Goal: Check status: Check status

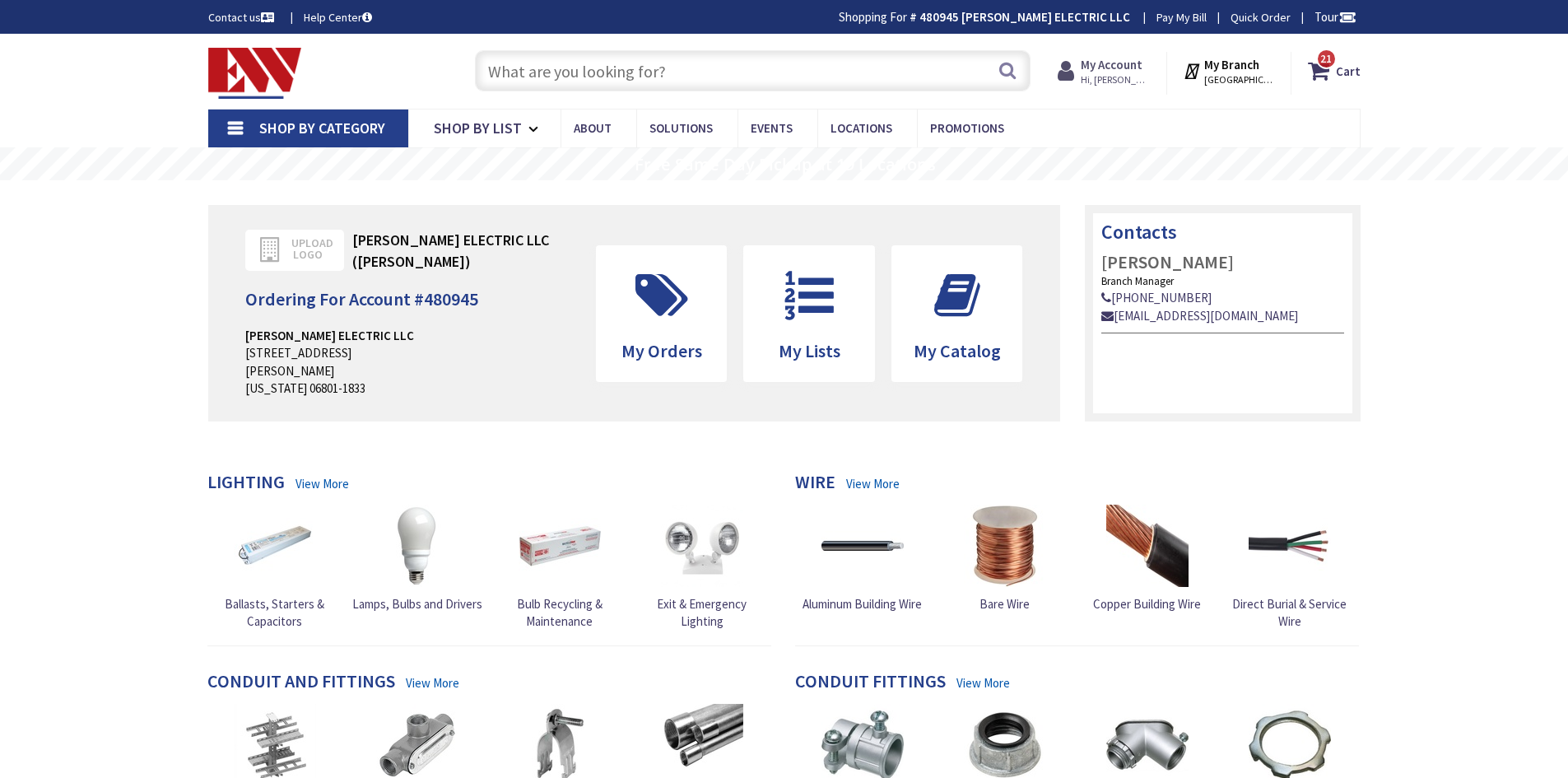
click at [1126, 70] on strong "My Account" at bounding box center [1112, 65] width 62 height 16
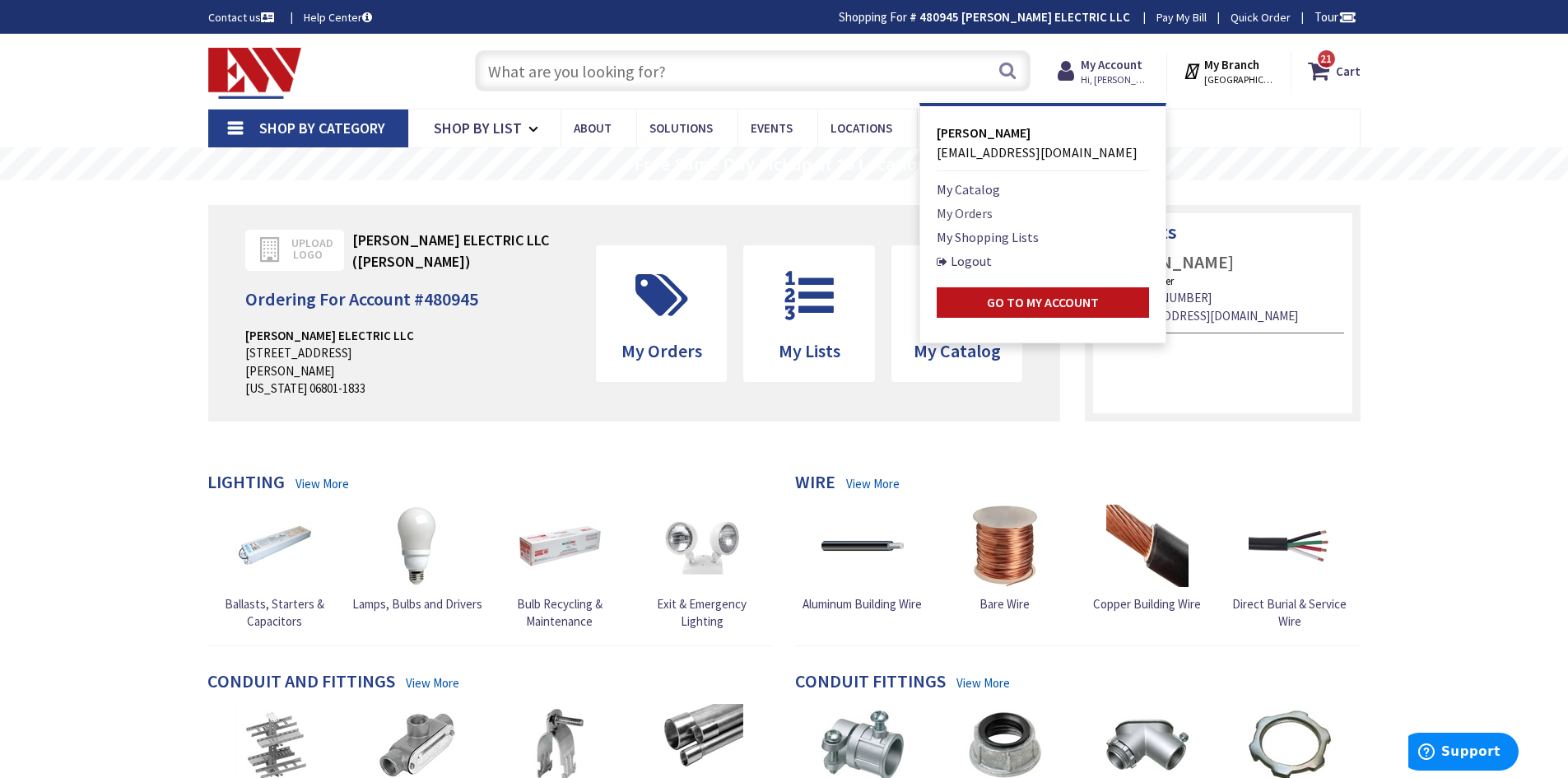
click at [946, 215] on link "My Orders" at bounding box center [965, 213] width 56 height 20
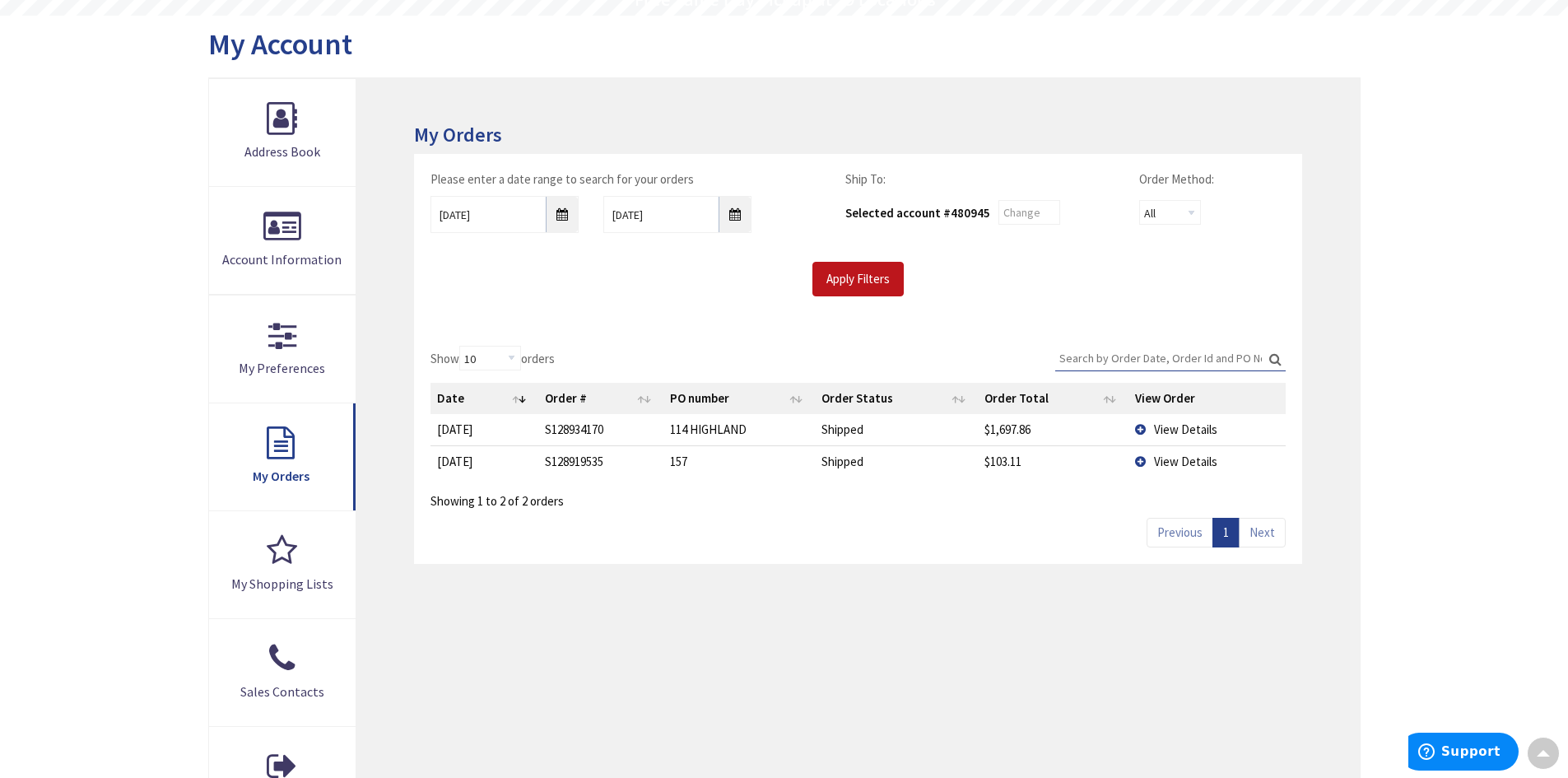
click at [1182, 433] on span "View Details" at bounding box center [1186, 429] width 64 height 16
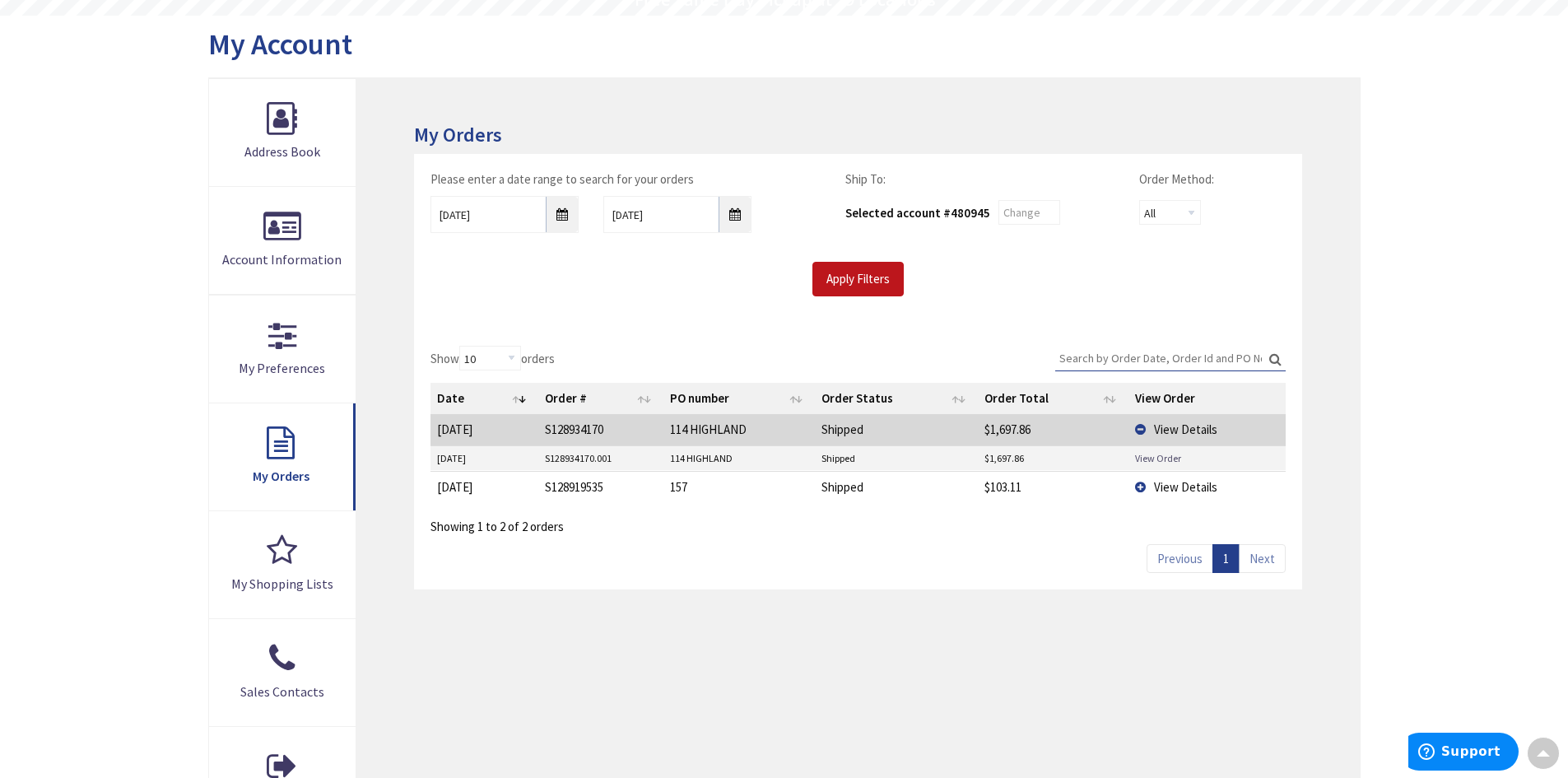
click at [1167, 461] on link "View Order" at bounding box center [1158, 458] width 46 height 14
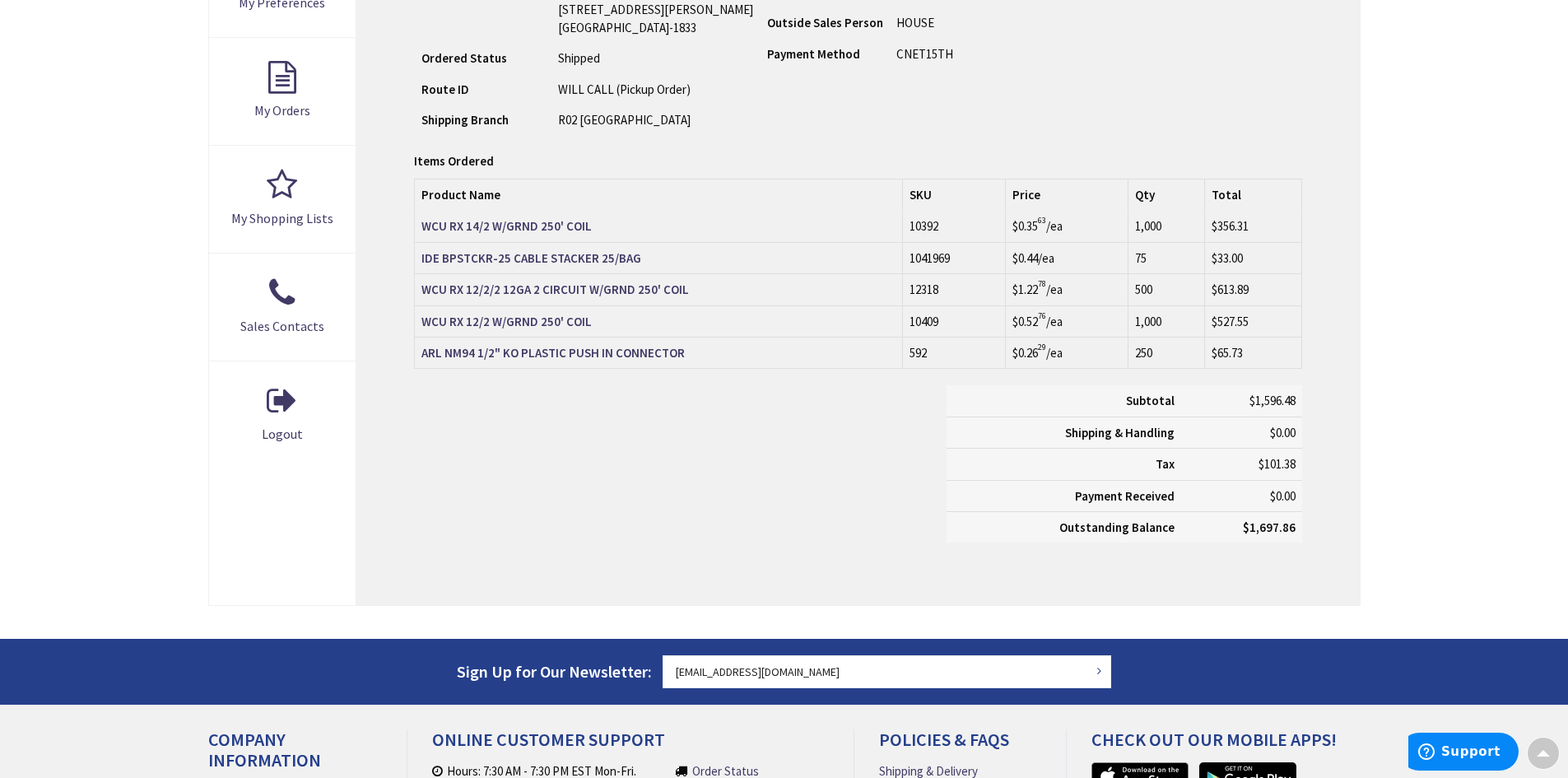
scroll to position [283, 0]
